Goal: Information Seeking & Learning: Learn about a topic

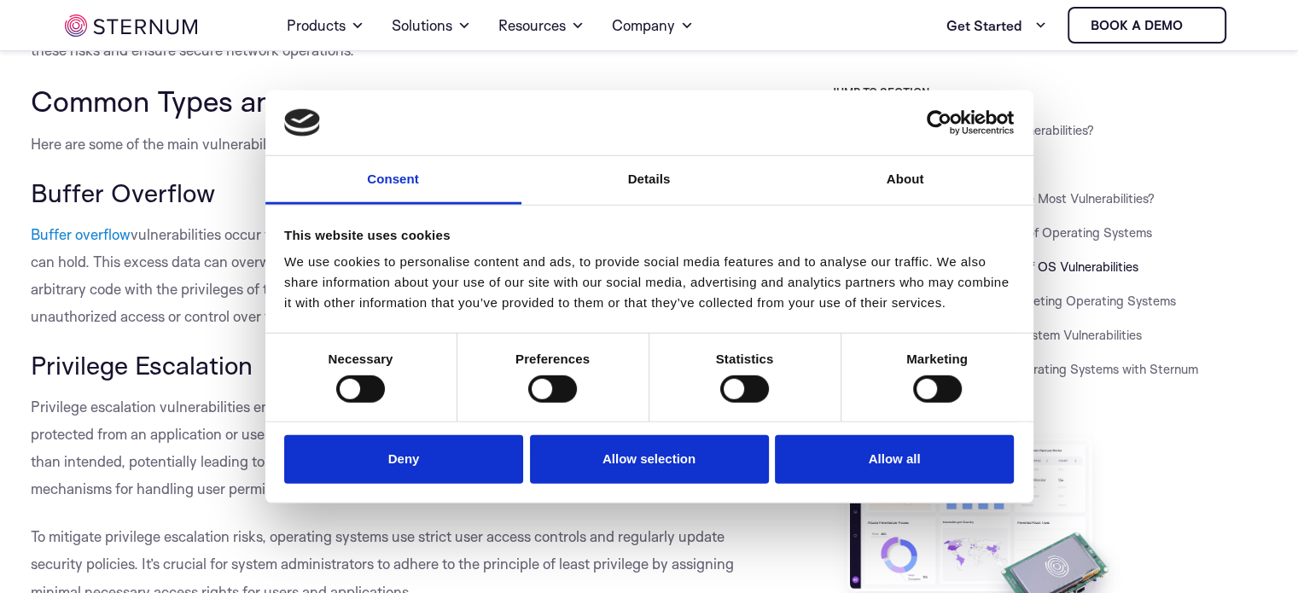
scroll to position [2888, 0]
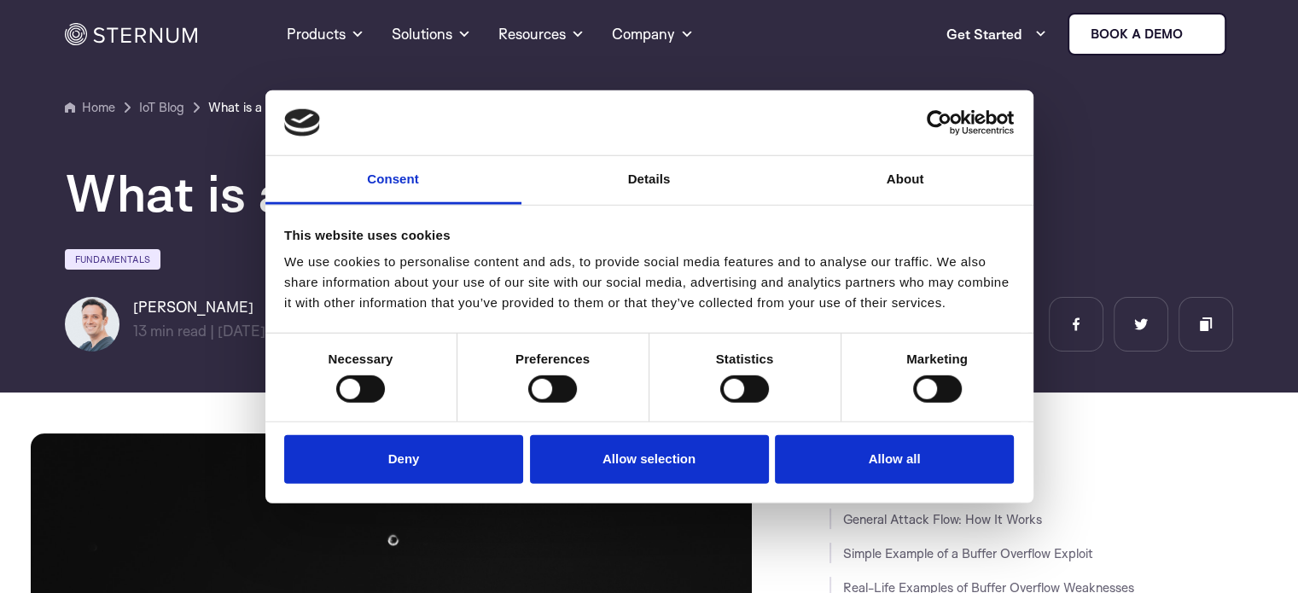
click at [1111, 189] on div "What is a Buffer Overflow Attack" at bounding box center [649, 193] width 1168 height 55
click at [358, 383] on div at bounding box center [360, 388] width 49 height 27
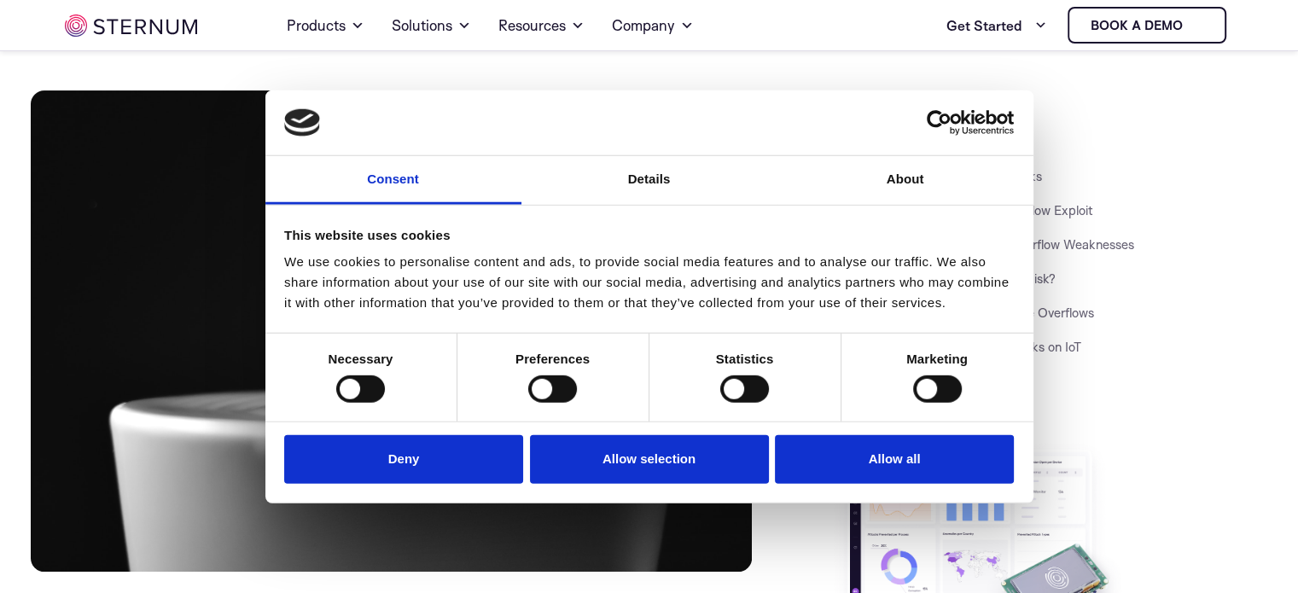
scroll to position [328, 0]
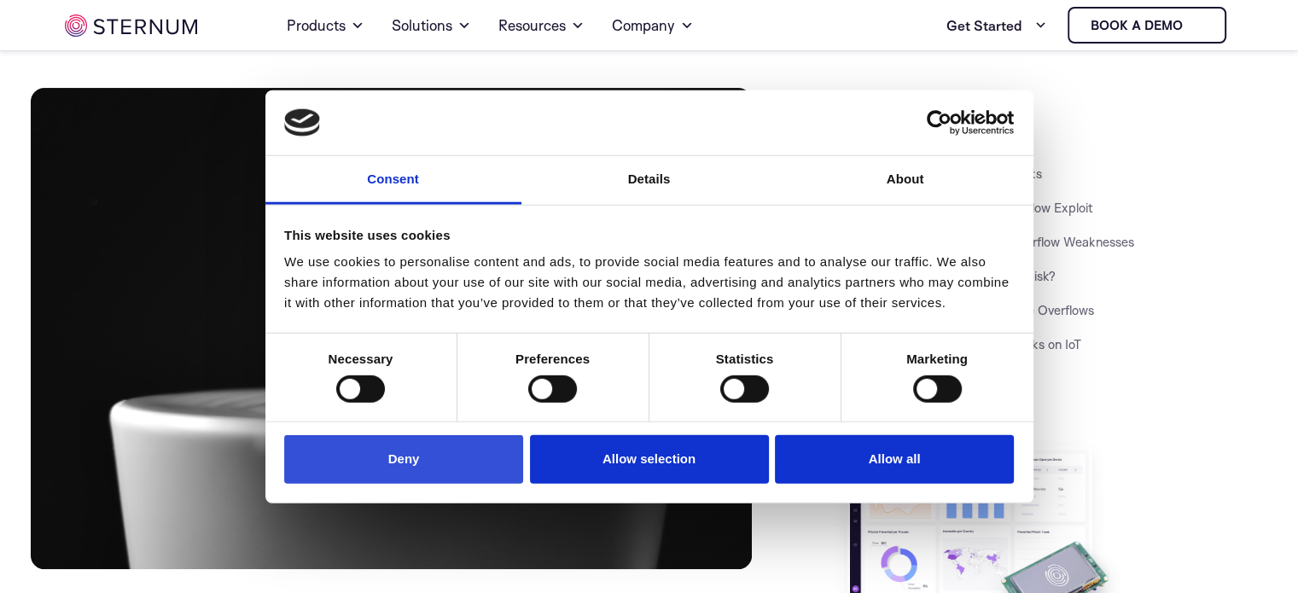
click at [427, 461] on button "Deny" at bounding box center [403, 459] width 239 height 49
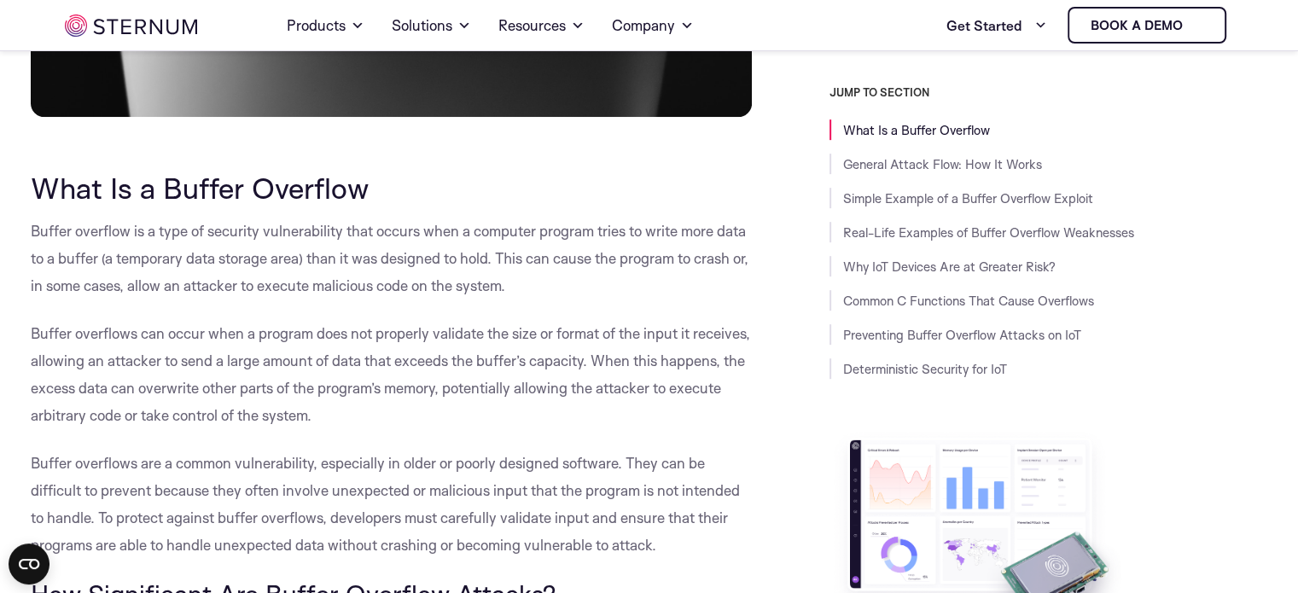
scroll to position [754, 0]
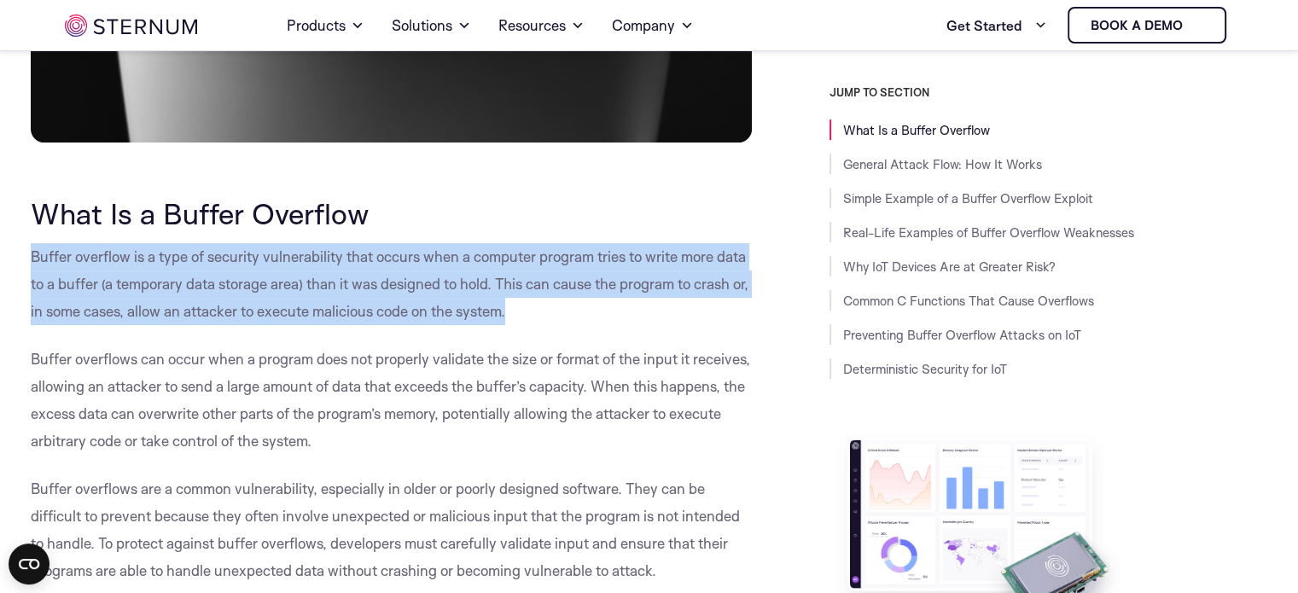
drag, startPoint x: 26, startPoint y: 252, endPoint x: 537, endPoint y: 306, distance: 514.1
copy p "Buffer overflow is a type of security vulnerability that occurs when a computer…"
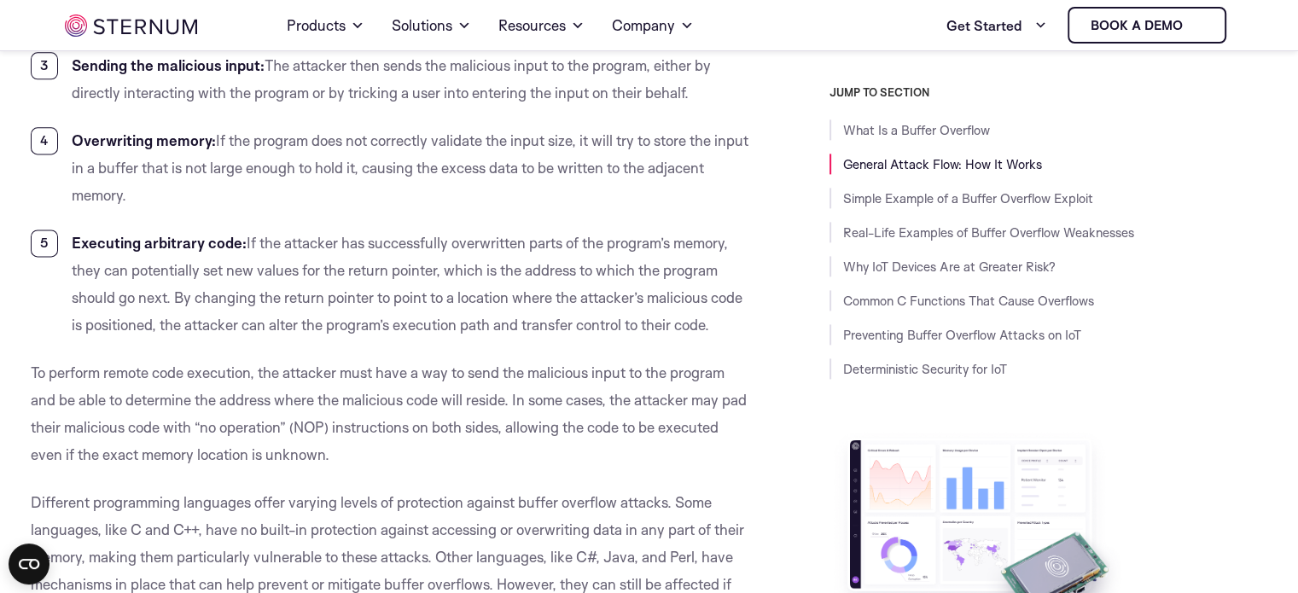
scroll to position [2461, 0]
